Goal: Information Seeking & Learning: Learn about a topic

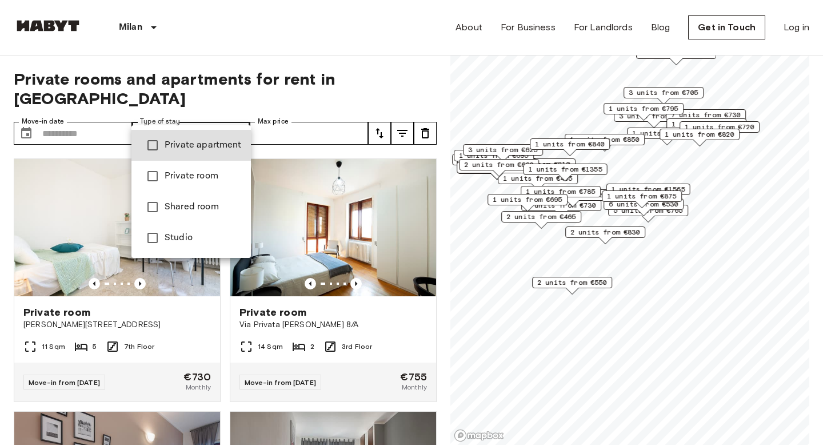
click at [215, 151] on span "Private apartment" at bounding box center [203, 145] width 77 height 14
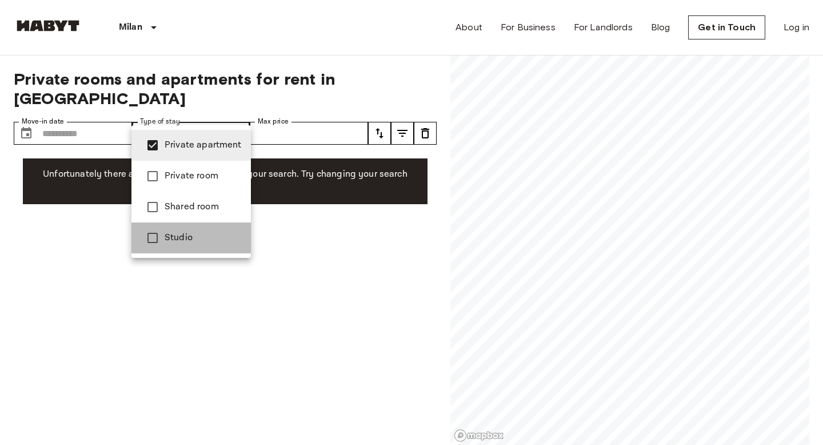
click at [213, 233] on span "Studio" at bounding box center [203, 238] width 77 height 14
type input "**********"
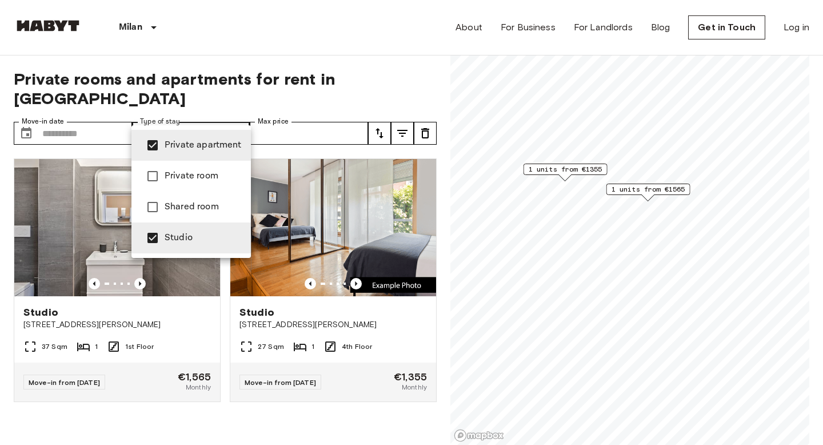
click at [287, 37] on div at bounding box center [411, 222] width 823 height 445
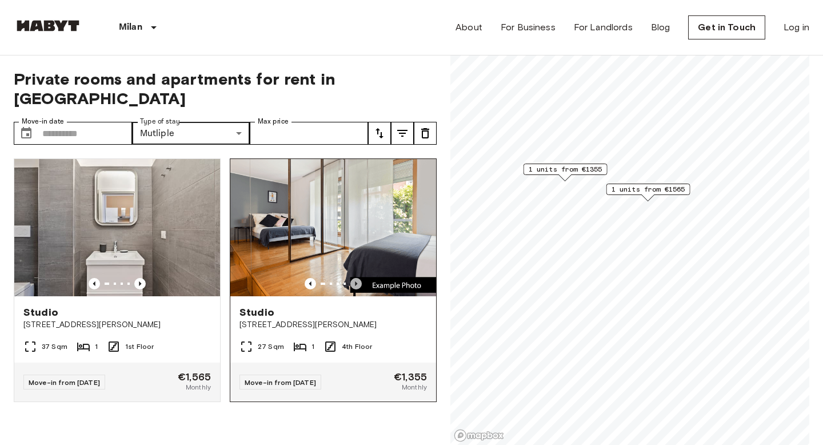
click at [357, 278] on icon "Previous image" at bounding box center [355, 283] width 11 height 11
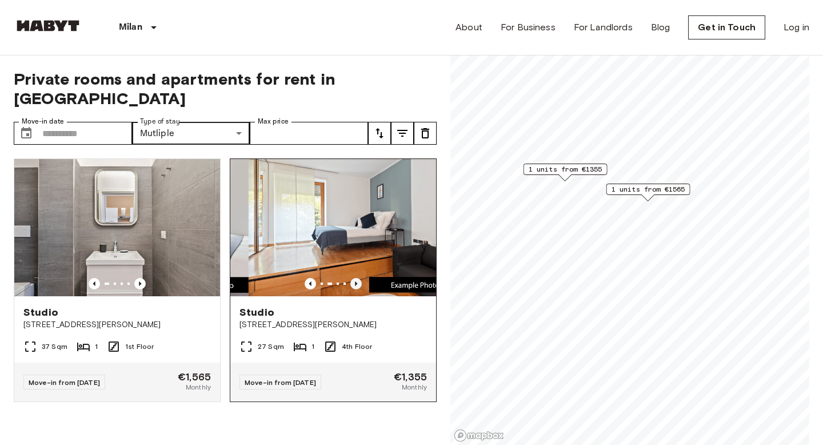
click at [357, 278] on icon "Previous image" at bounding box center [355, 283] width 11 height 11
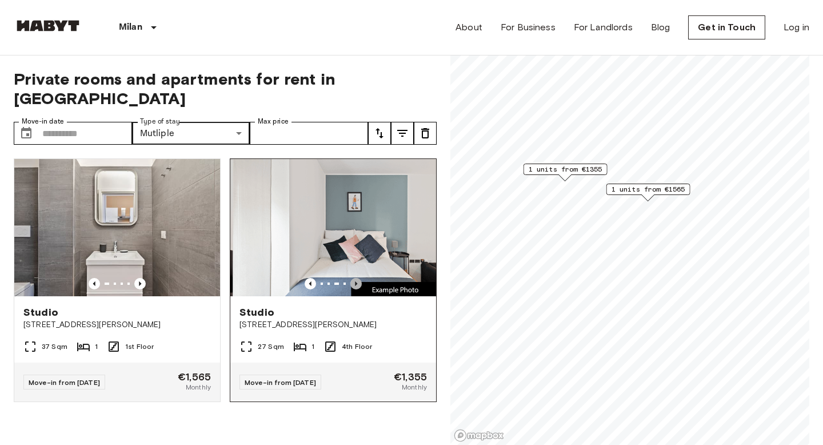
click at [357, 278] on icon "Previous image" at bounding box center [355, 283] width 11 height 11
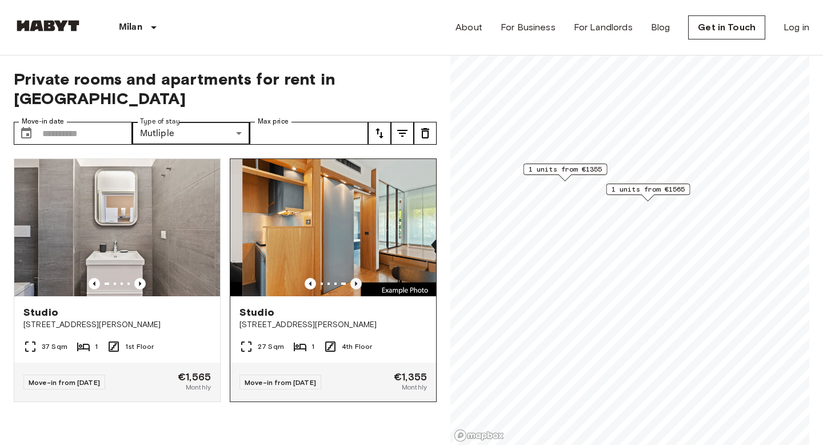
click at [357, 278] on icon "Previous image" at bounding box center [355, 283] width 11 height 11
